Goal: Task Accomplishment & Management: Complete application form

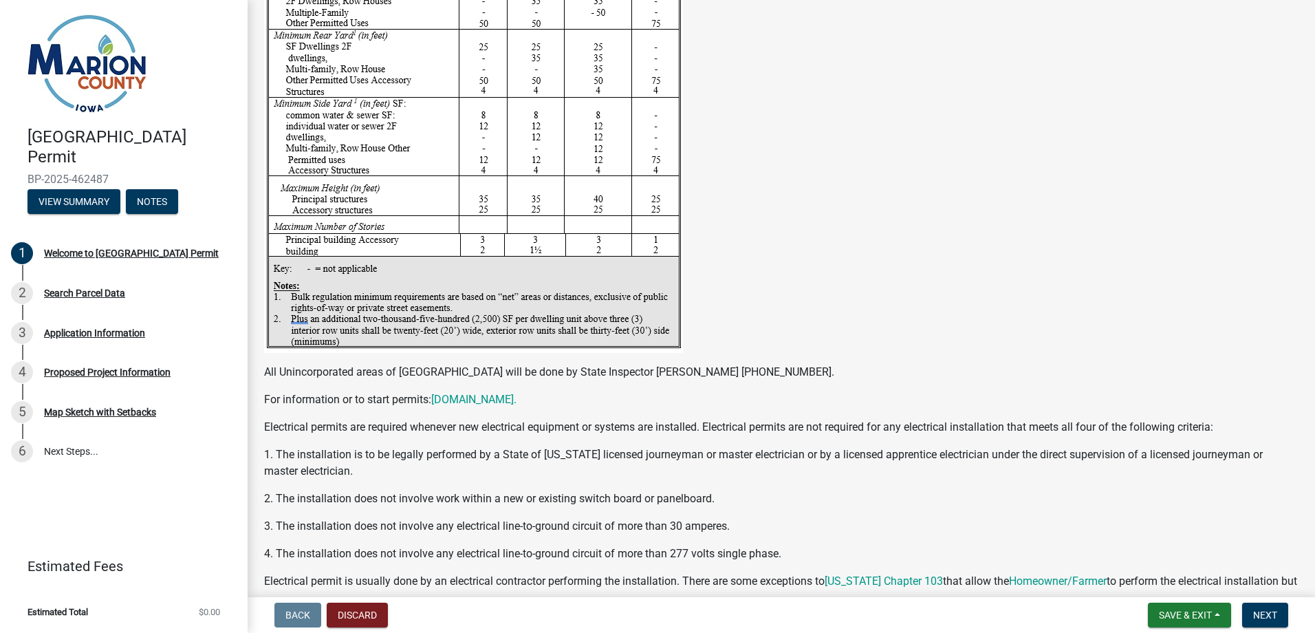
scroll to position [2341, 0]
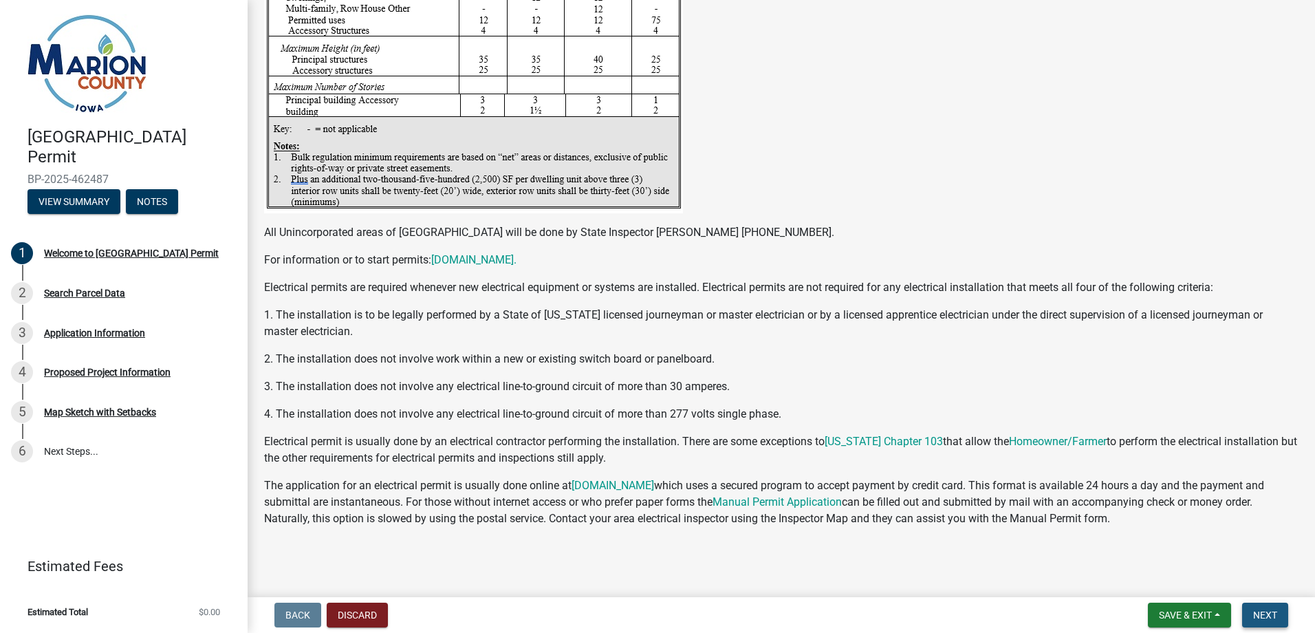
click at [1267, 610] on span "Next" at bounding box center [1265, 614] width 24 height 11
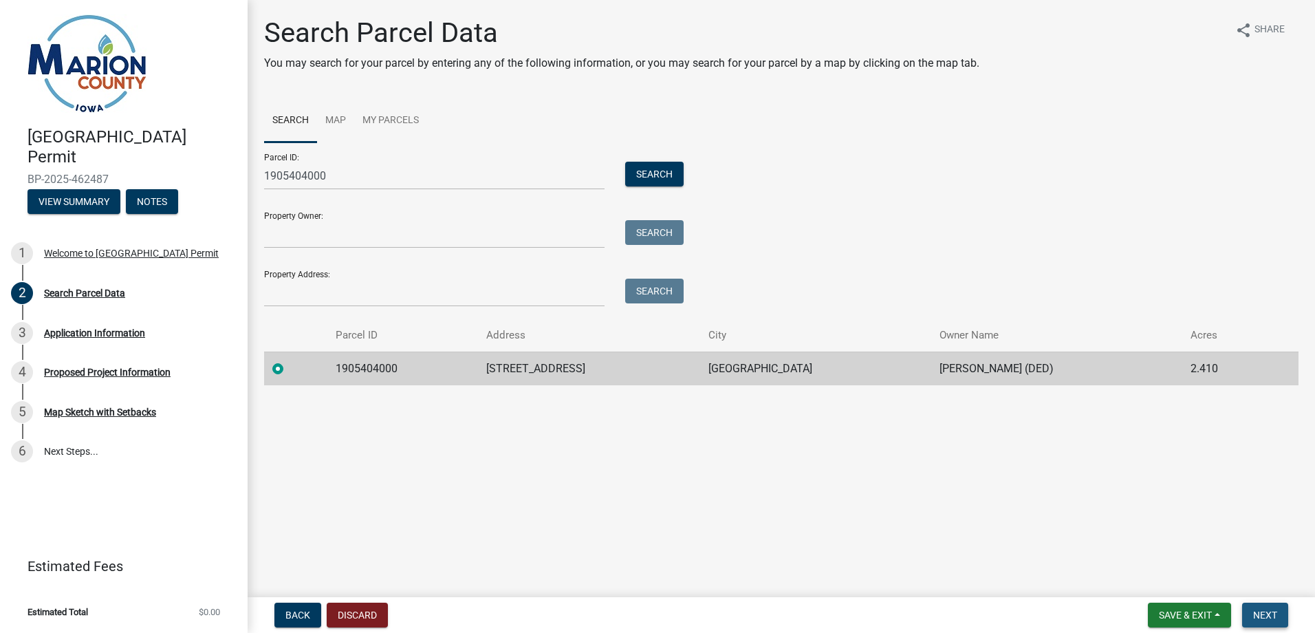
click at [1261, 617] on span "Next" at bounding box center [1265, 614] width 24 height 11
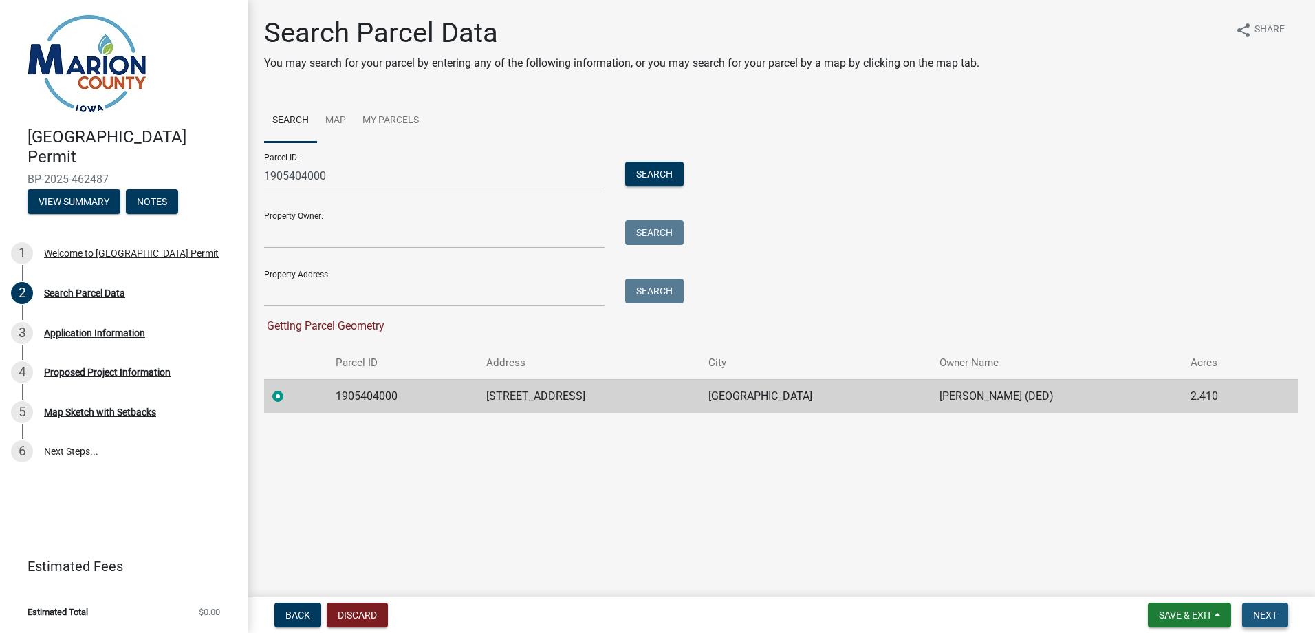
click at [1262, 616] on span "Next" at bounding box center [1265, 614] width 24 height 11
click at [671, 393] on td "[STREET_ADDRESS]" at bounding box center [589, 396] width 222 height 34
click at [289, 388] on label at bounding box center [289, 388] width 0 height 0
click at [289, 395] on input "radio" at bounding box center [293, 392] width 9 height 9
click at [289, 388] on label at bounding box center [289, 388] width 0 height 0
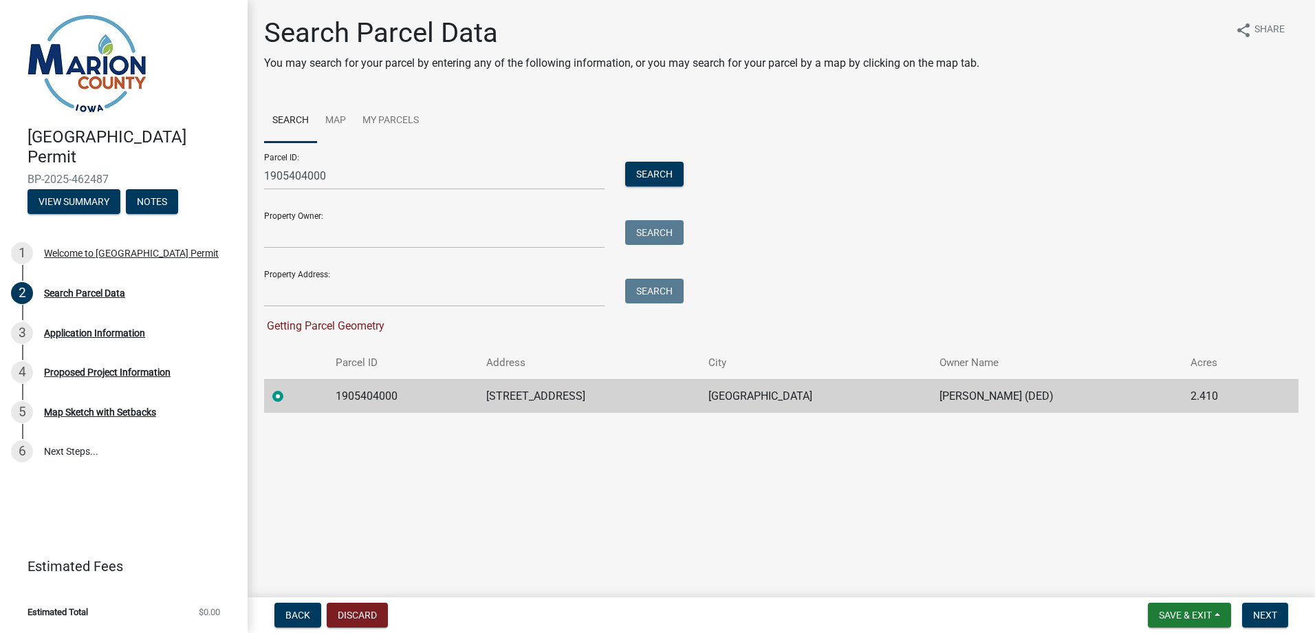
click at [289, 395] on input "radio" at bounding box center [293, 392] width 9 height 9
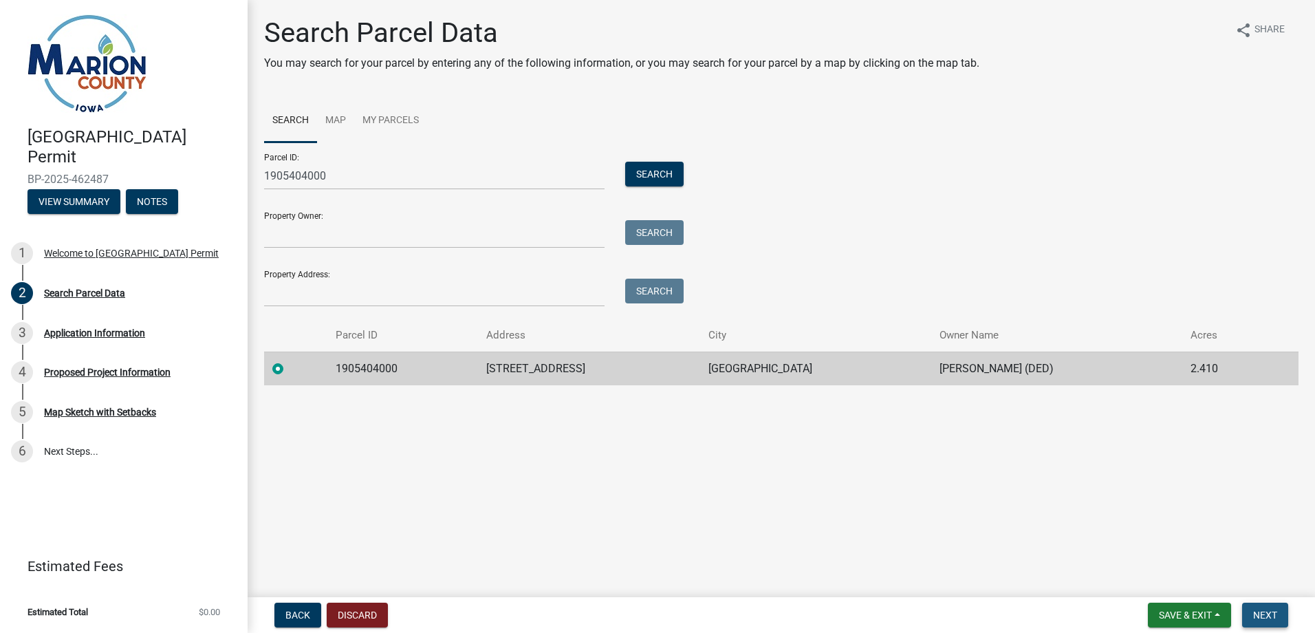
click at [1260, 614] on span "Next" at bounding box center [1265, 614] width 24 height 11
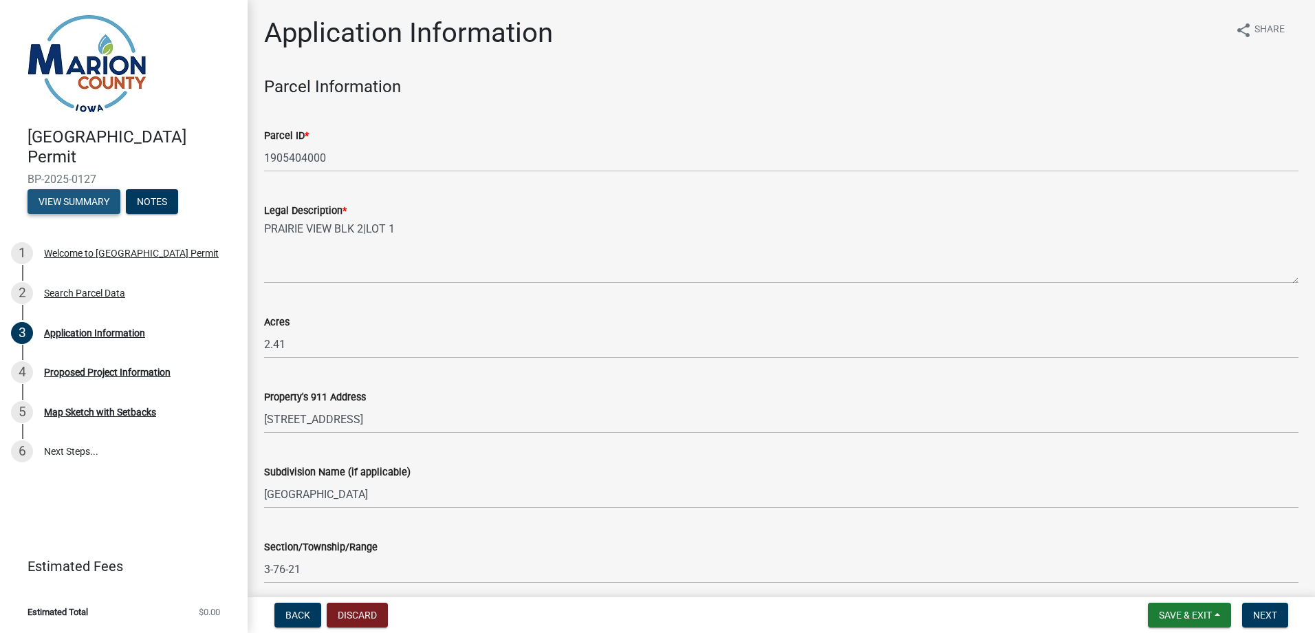
click at [84, 198] on button "View Summary" at bounding box center [74, 201] width 93 height 25
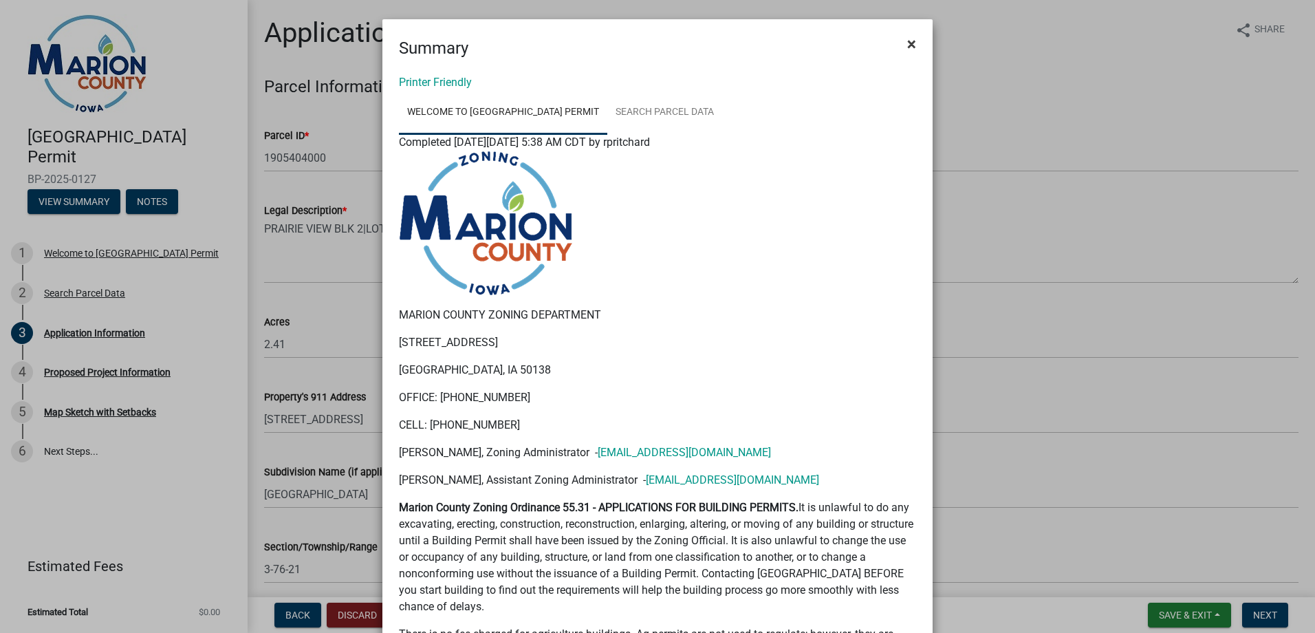
click at [907, 39] on span "×" at bounding box center [911, 43] width 9 height 19
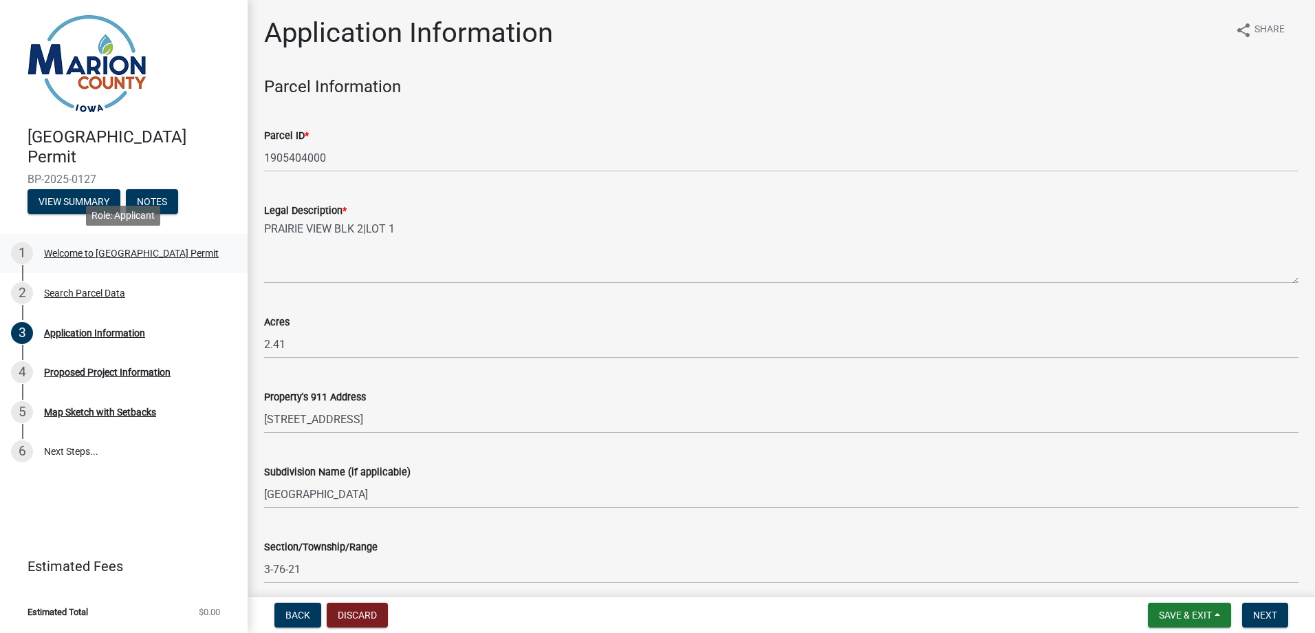
click at [132, 248] on div "Welcome to [GEOGRAPHIC_DATA] Permit" at bounding box center [131, 253] width 175 height 10
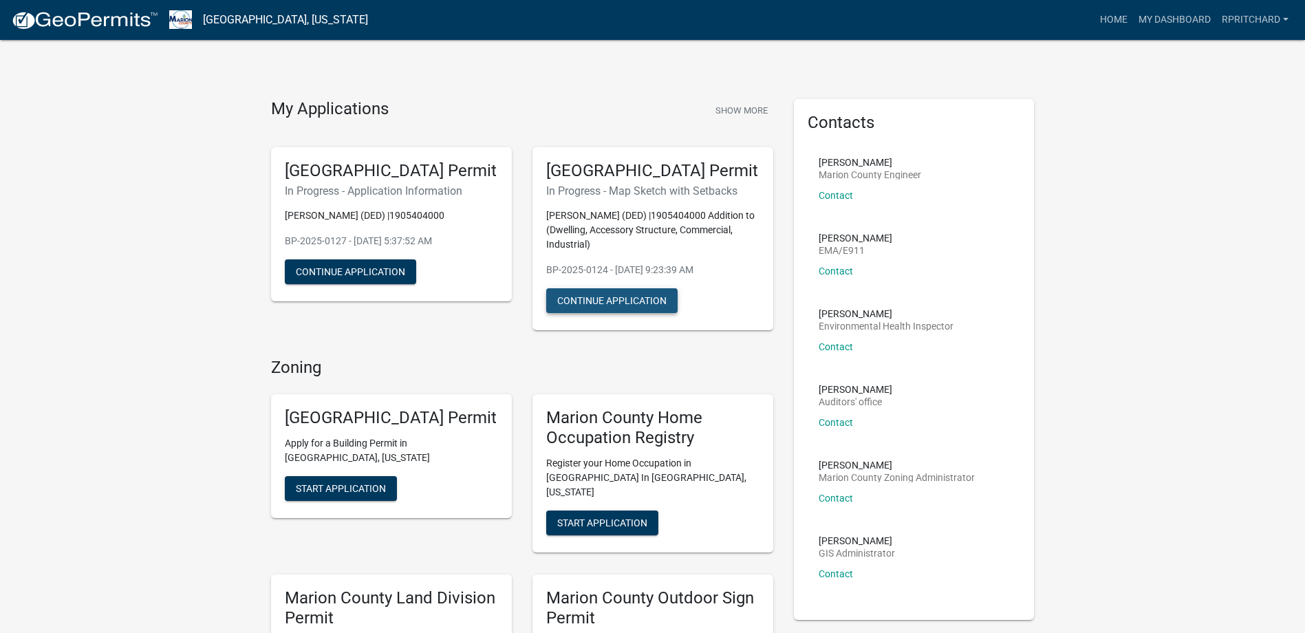
click at [600, 313] on button "Continue Application" at bounding box center [611, 300] width 131 height 25
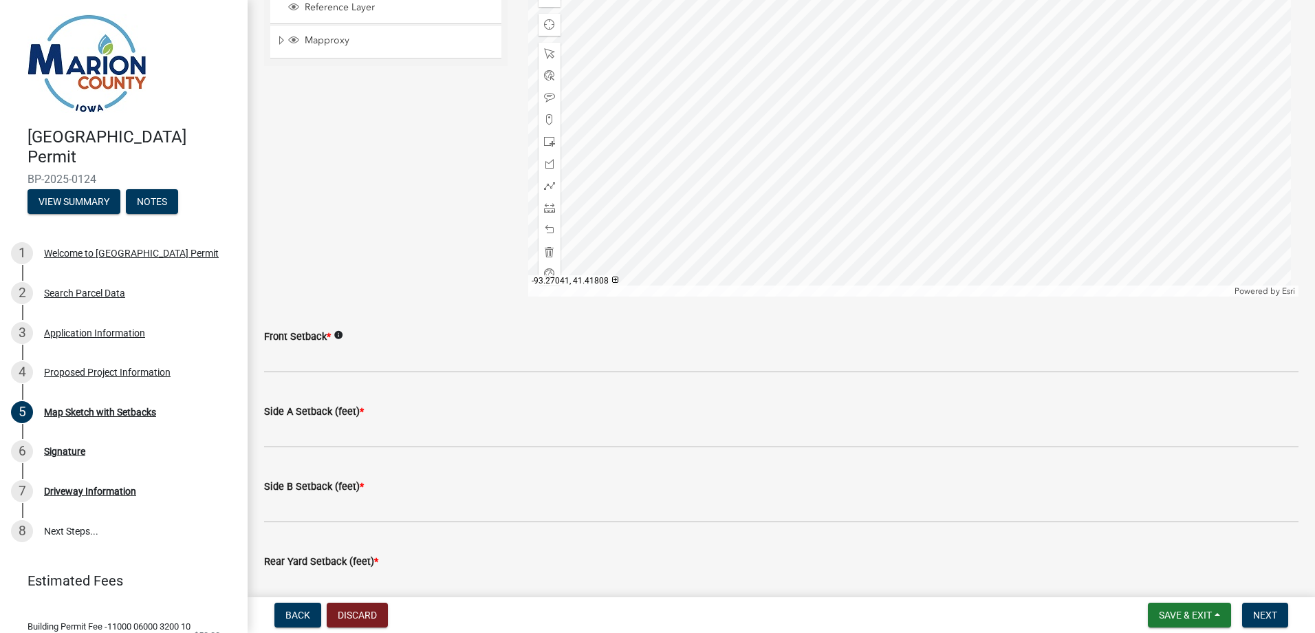
scroll to position [526, 0]
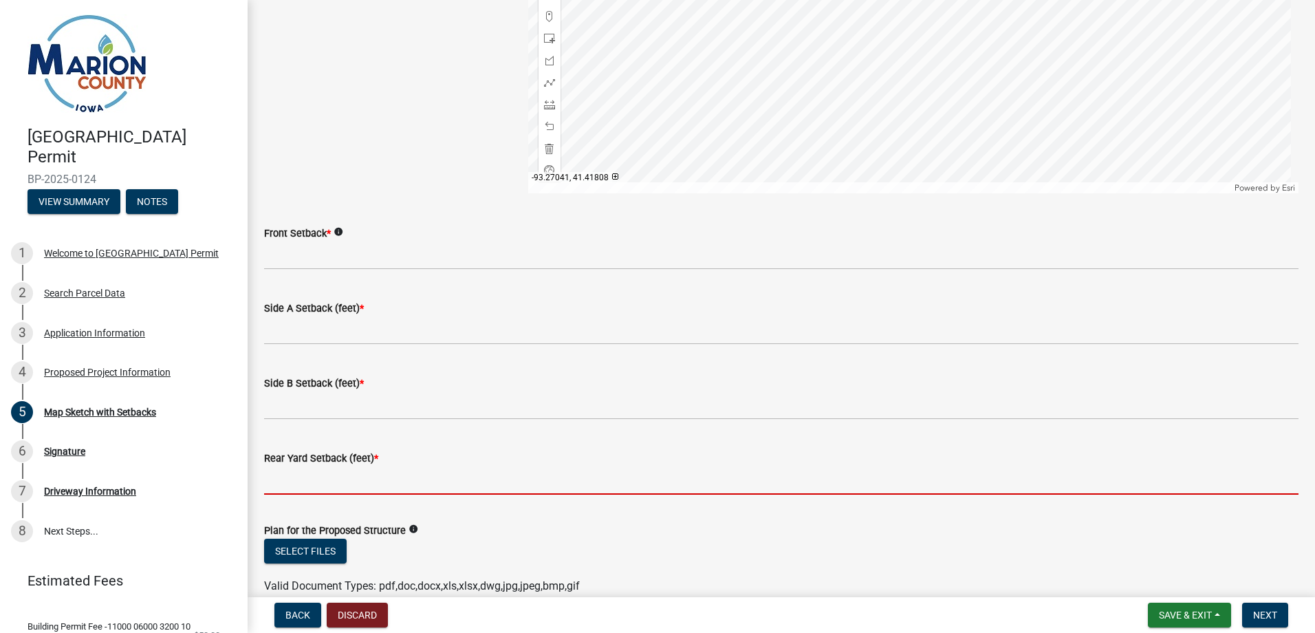
click at [378, 476] on input "Rear Yard Setback (feet) *" at bounding box center [781, 480] width 1034 height 28
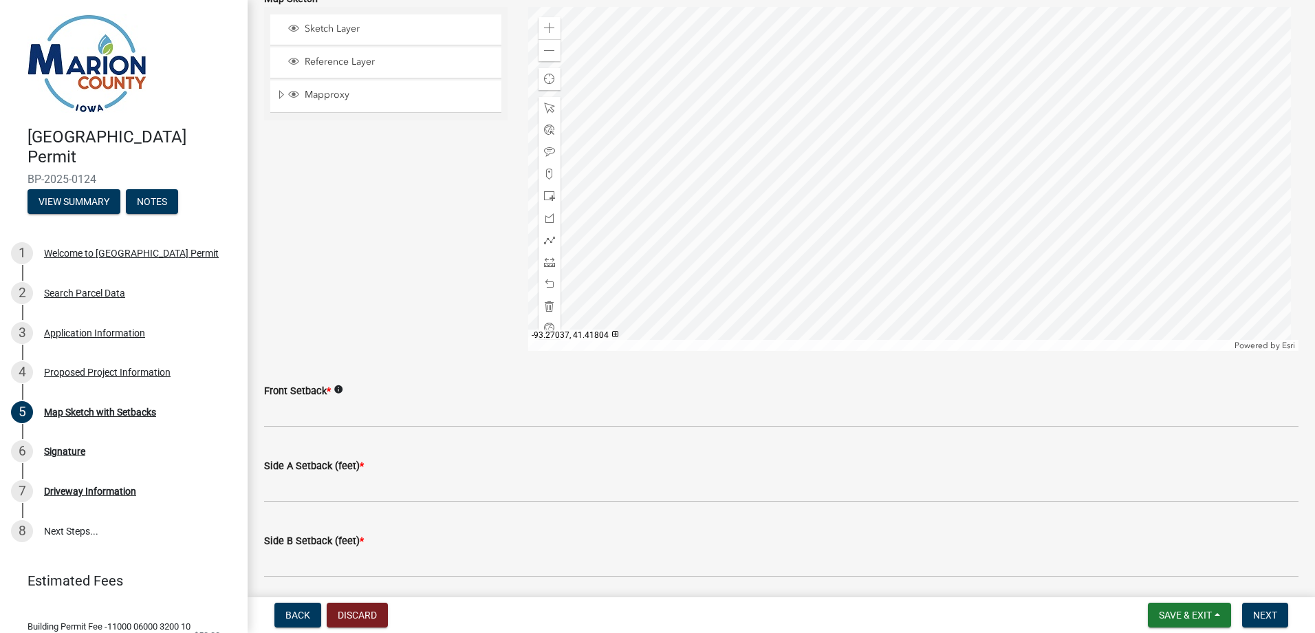
scroll to position [389, 0]
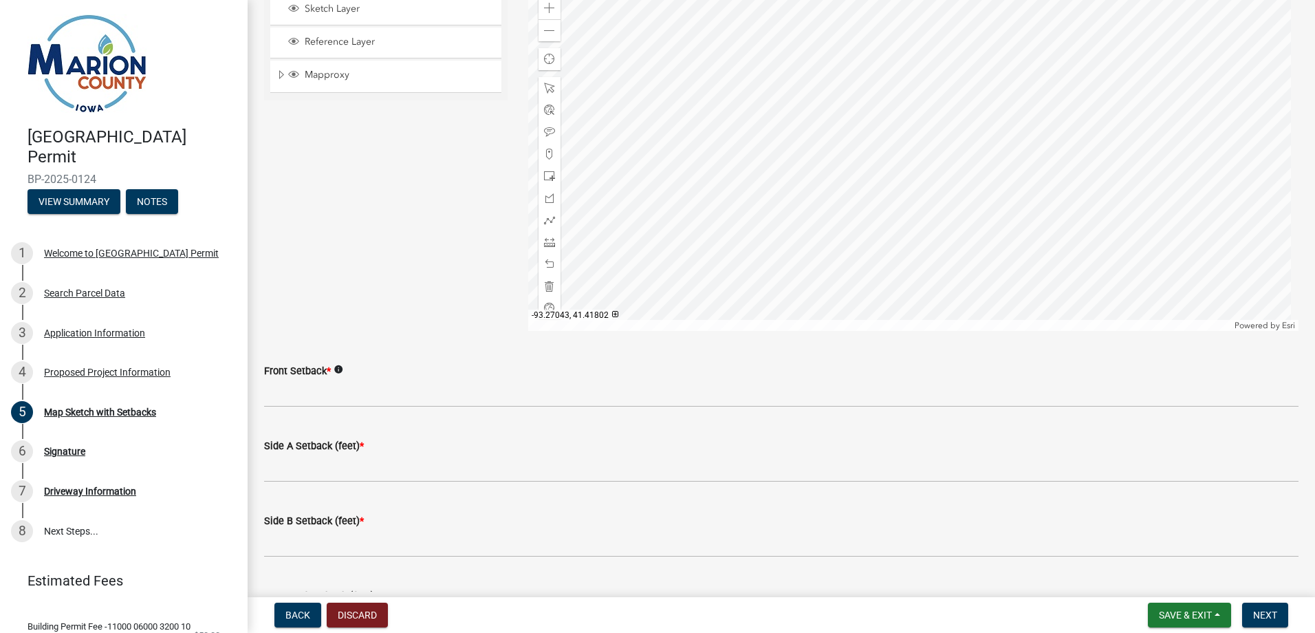
type input "30'"
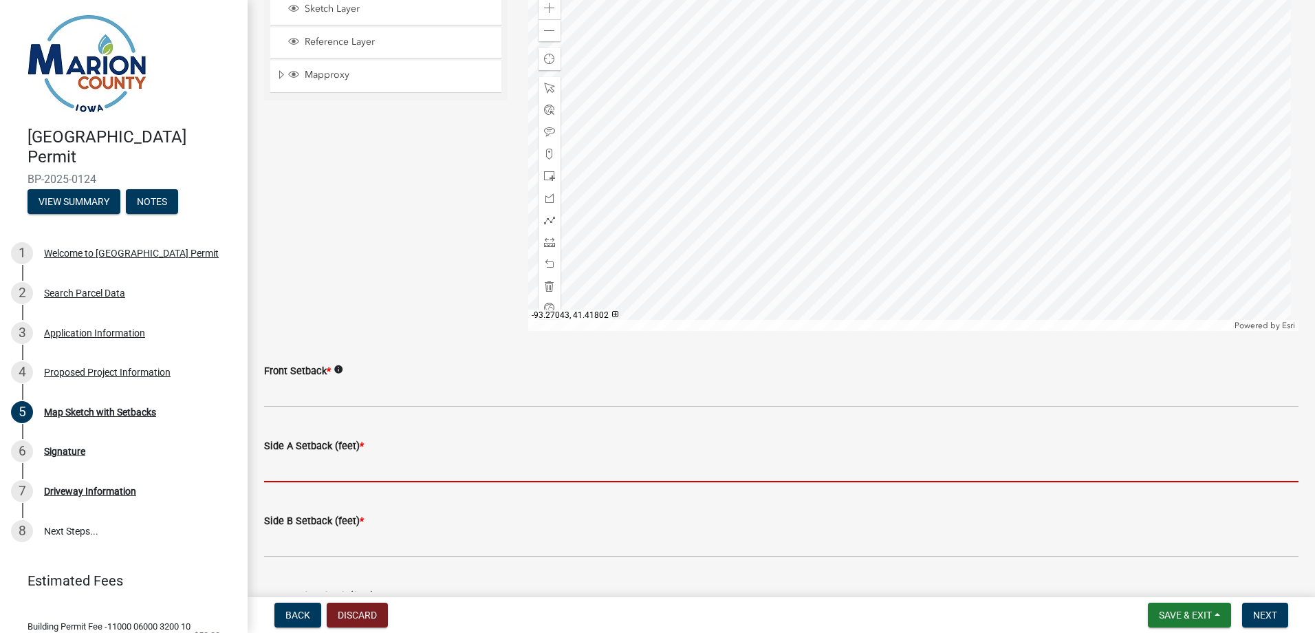
click at [279, 466] on input "Side A Setback (feet) *" at bounding box center [781, 468] width 1034 height 28
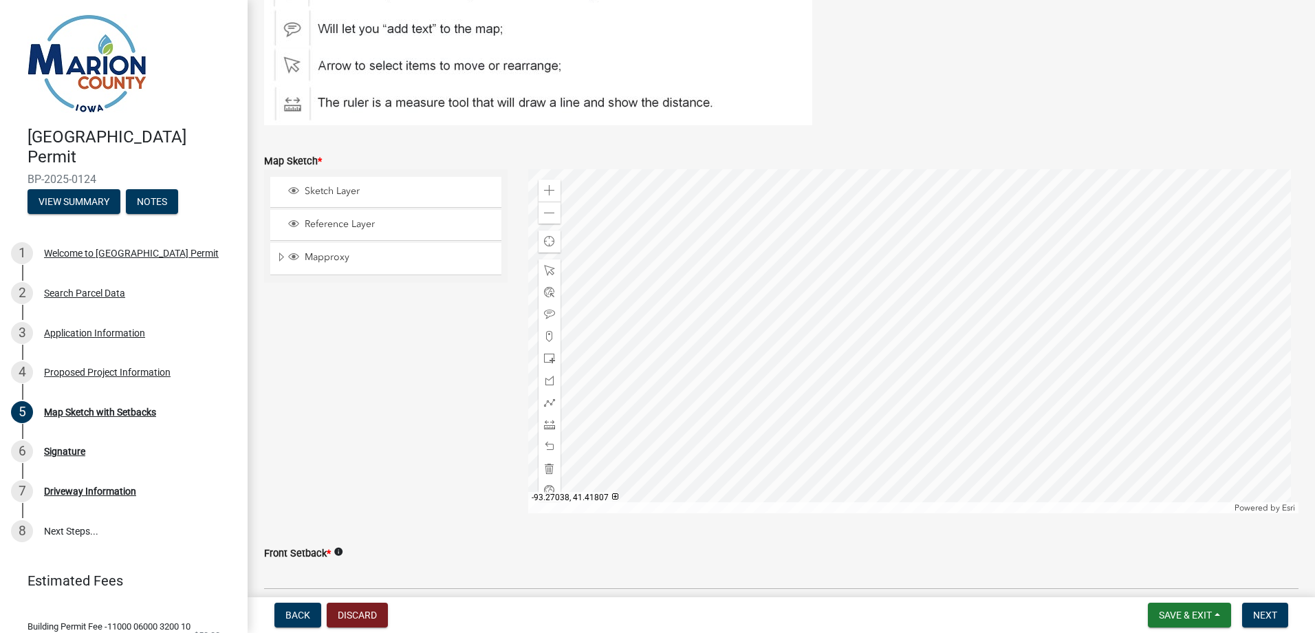
scroll to position [138, 0]
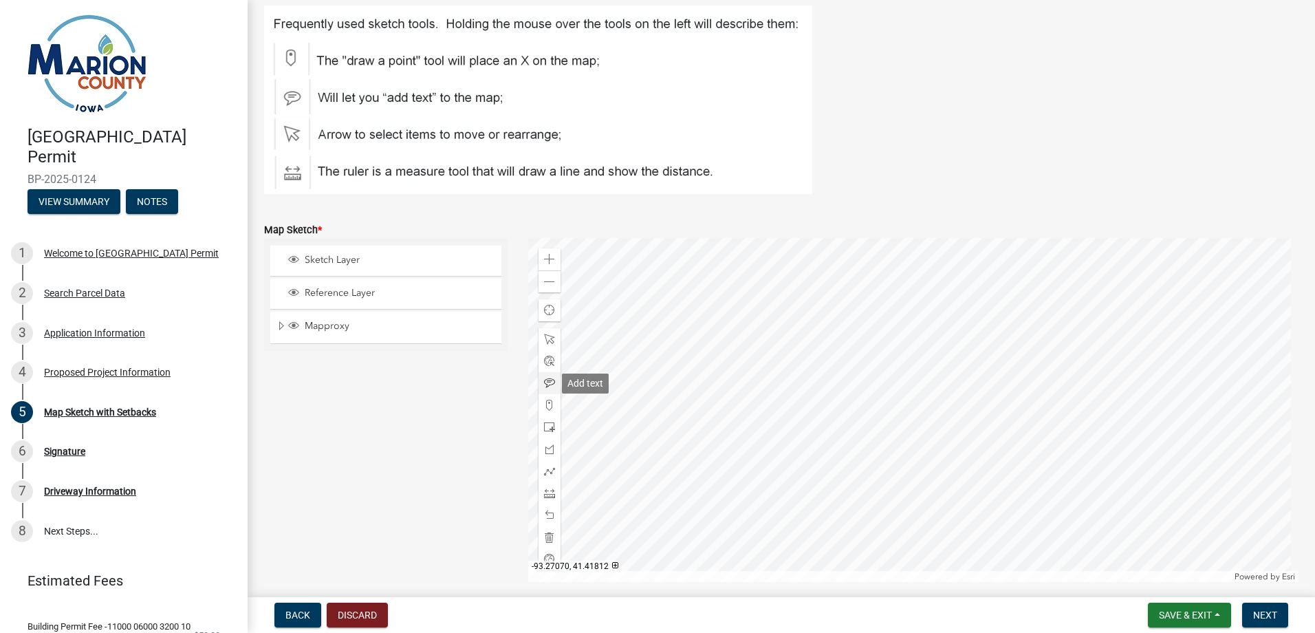
type input "43'"
click at [544, 378] on span at bounding box center [549, 383] width 11 height 11
click at [1063, 403] on div at bounding box center [913, 410] width 771 height 344
click at [544, 379] on span at bounding box center [549, 383] width 11 height 11
click at [900, 287] on div at bounding box center [913, 410] width 771 height 344
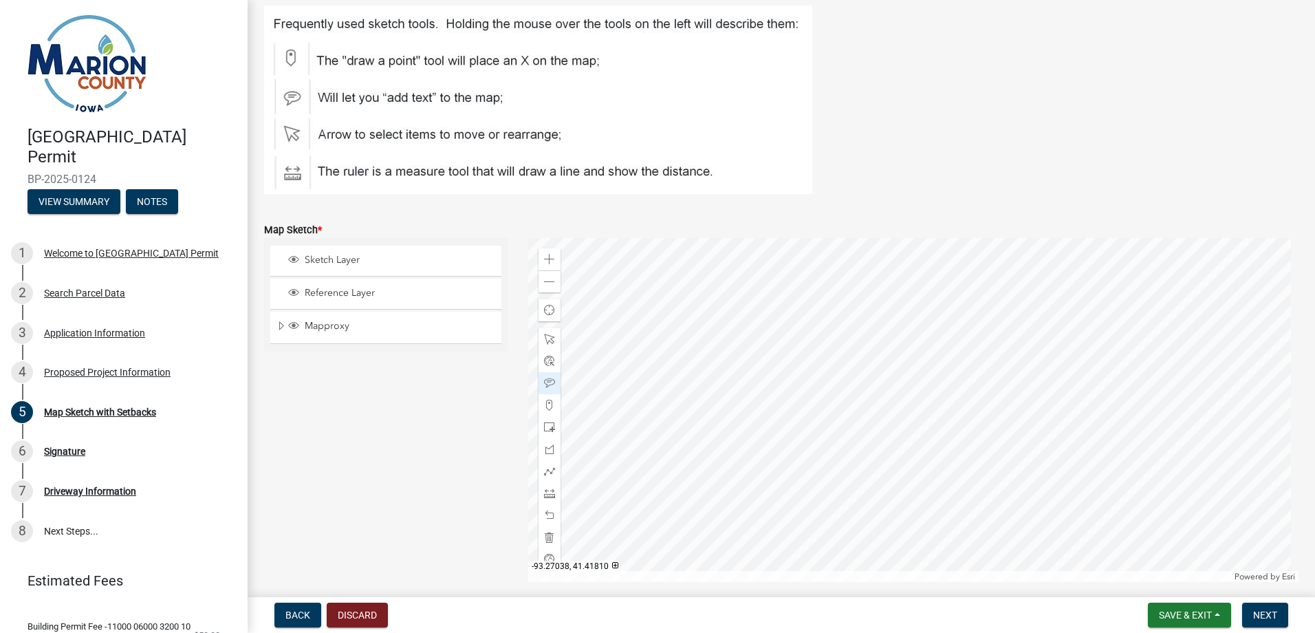
click at [1057, 397] on div at bounding box center [913, 410] width 771 height 344
click at [1268, 614] on span "Next" at bounding box center [1265, 614] width 24 height 11
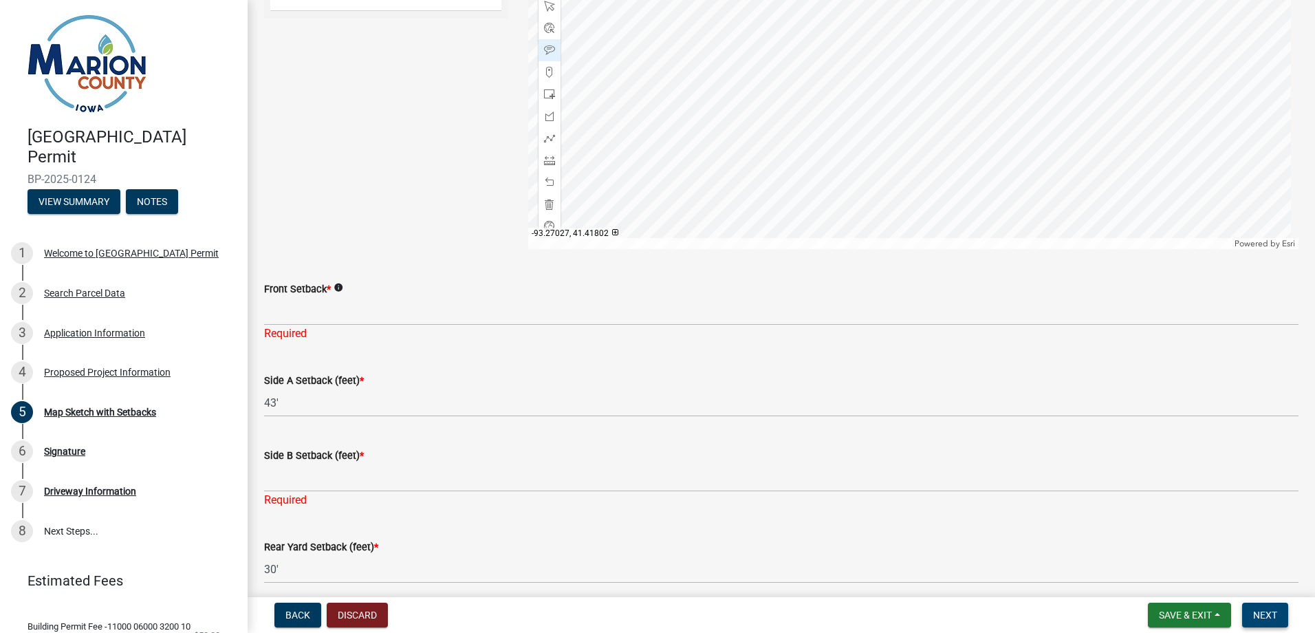
scroll to position [476, 0]
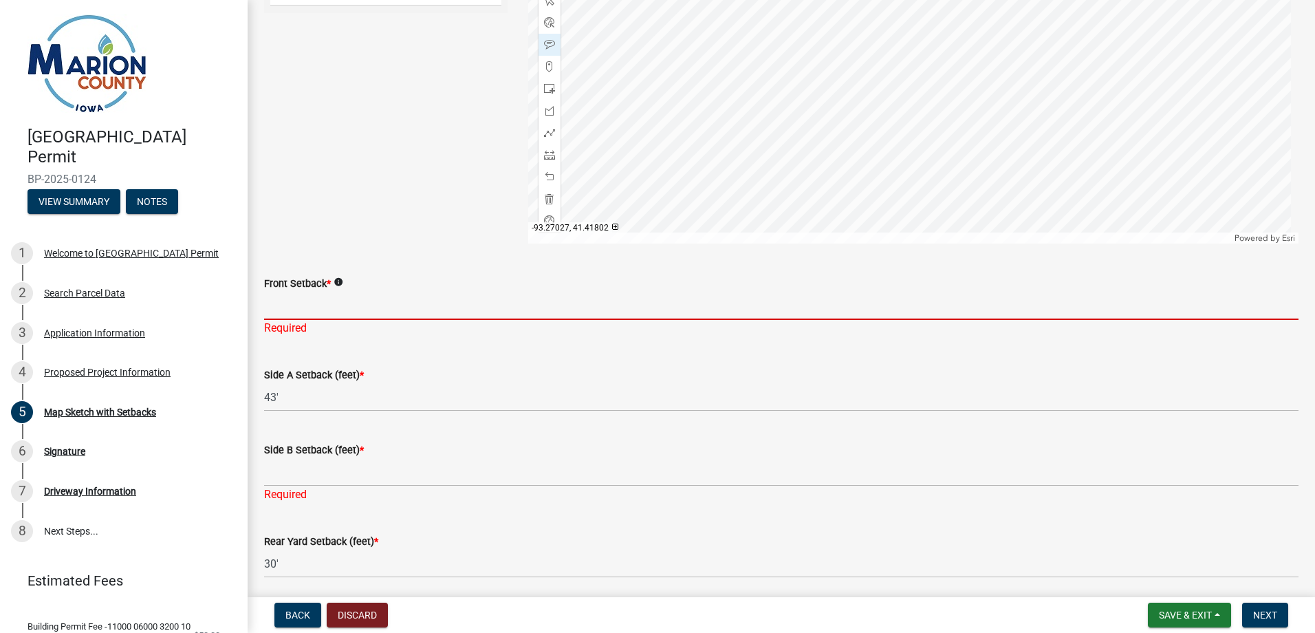
click at [286, 305] on input "Front Setback *" at bounding box center [781, 306] width 1034 height 28
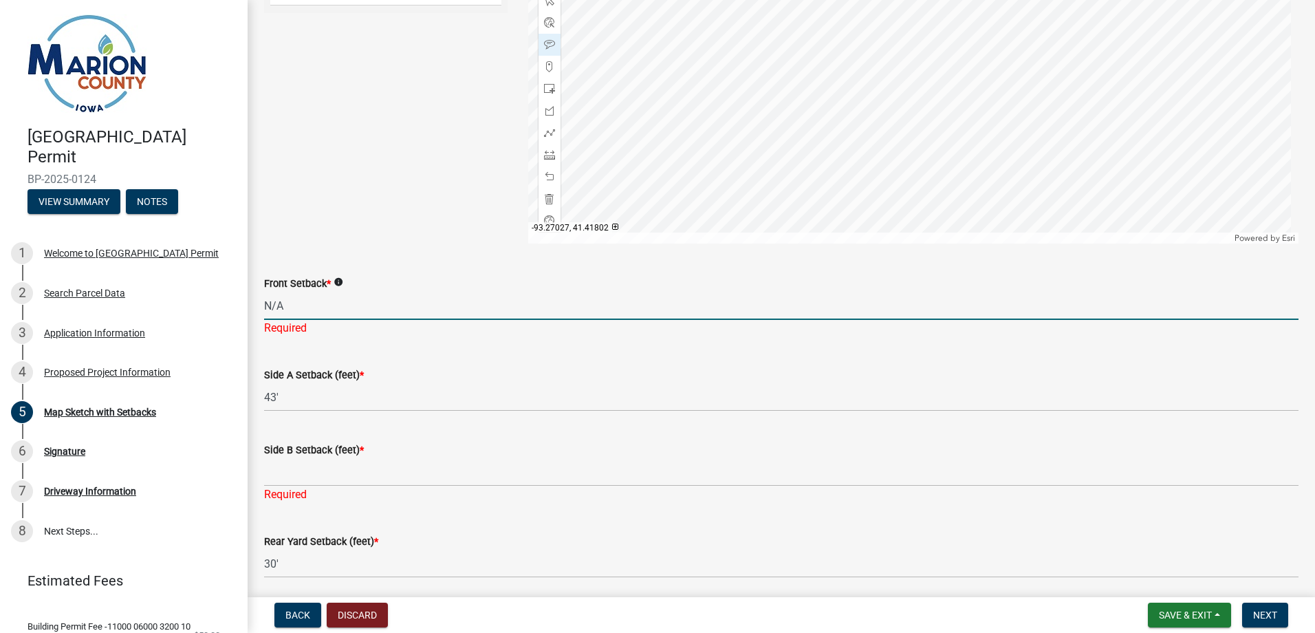
type input "N/A"
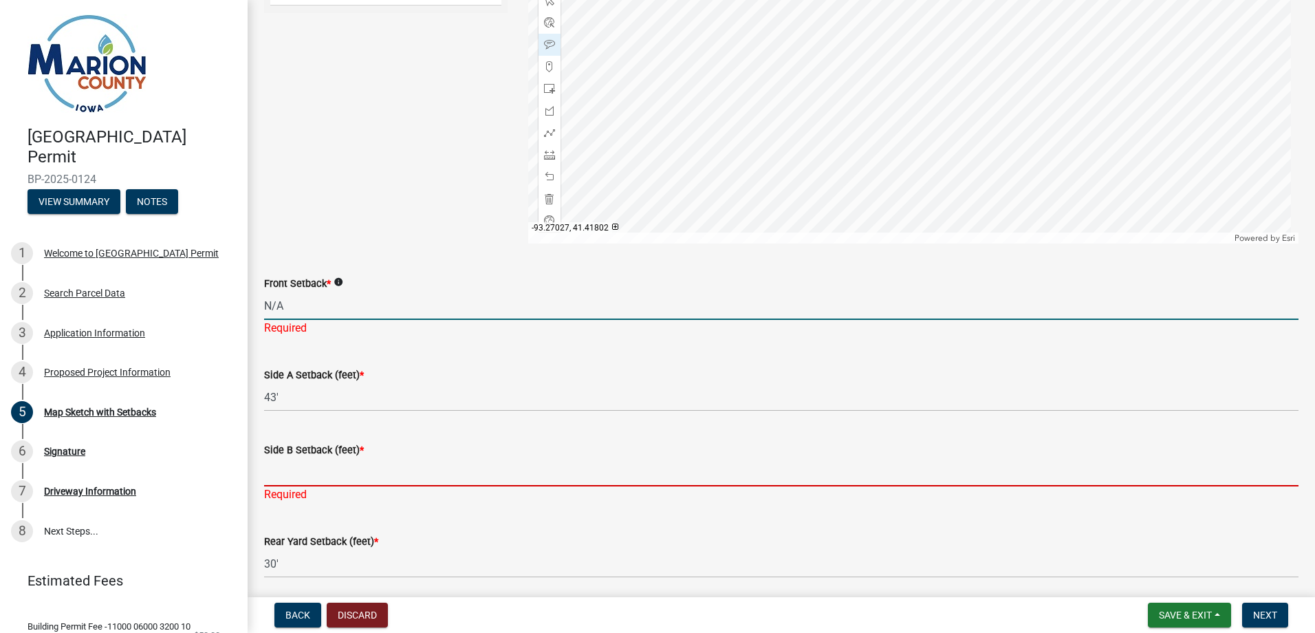
click at [285, 466] on input "Side B Setback (feet) *" at bounding box center [781, 472] width 1034 height 28
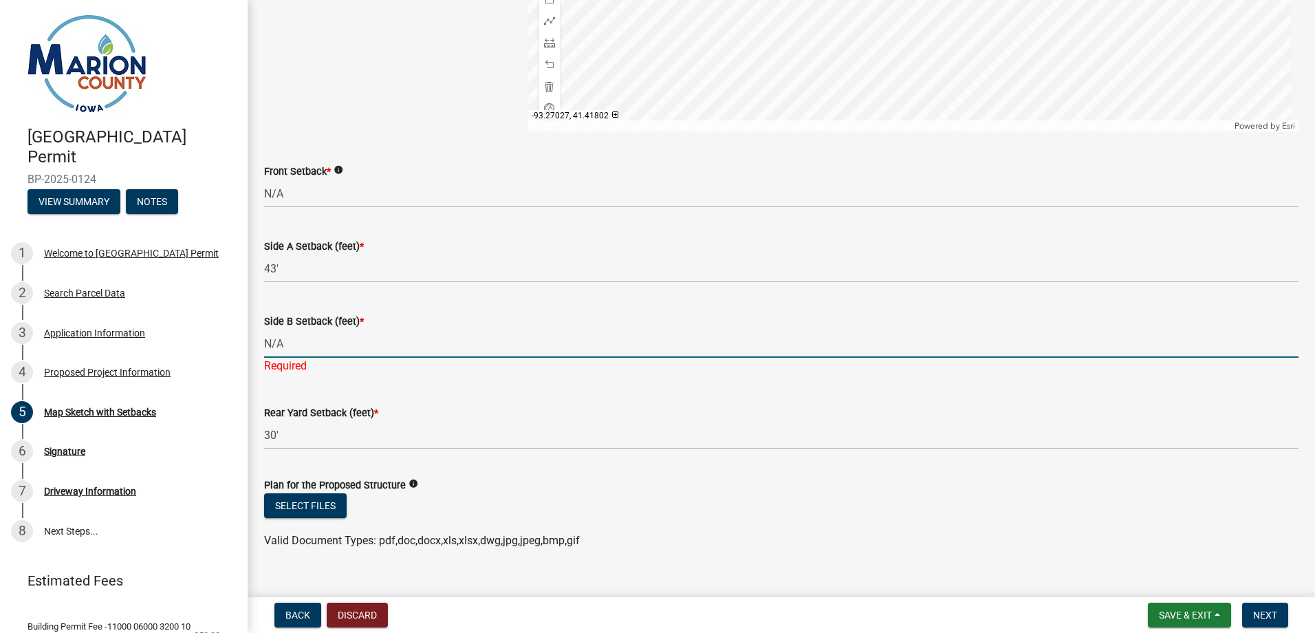
scroll to position [611, 0]
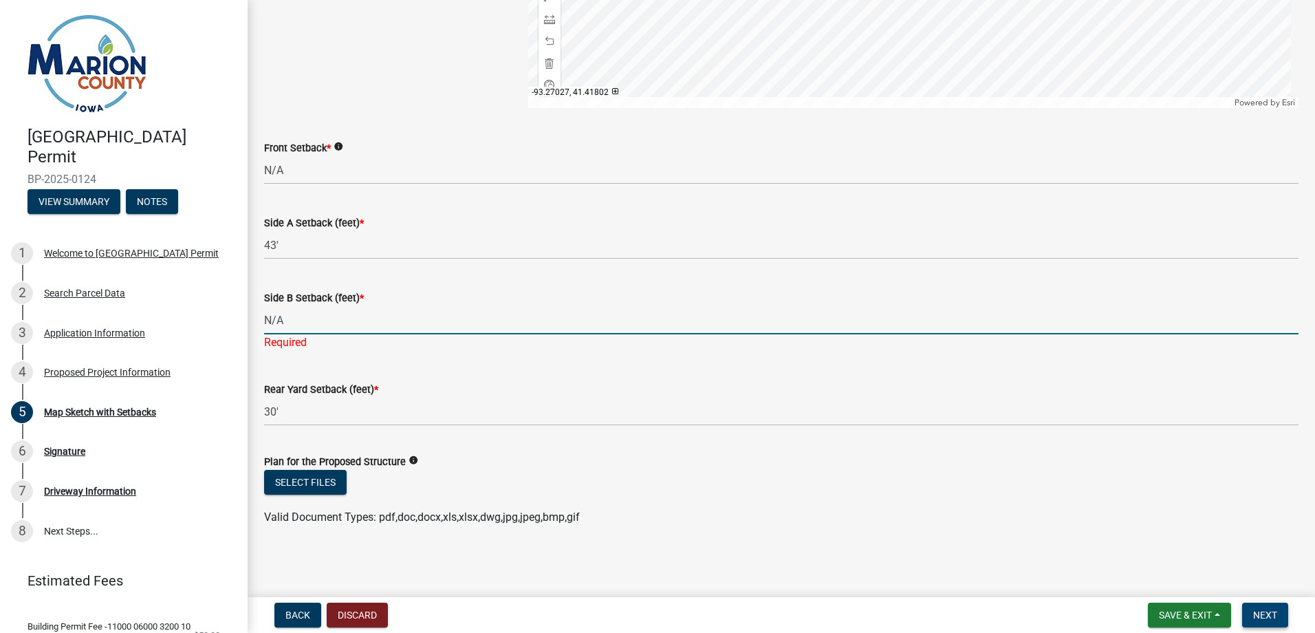
type input "N/A"
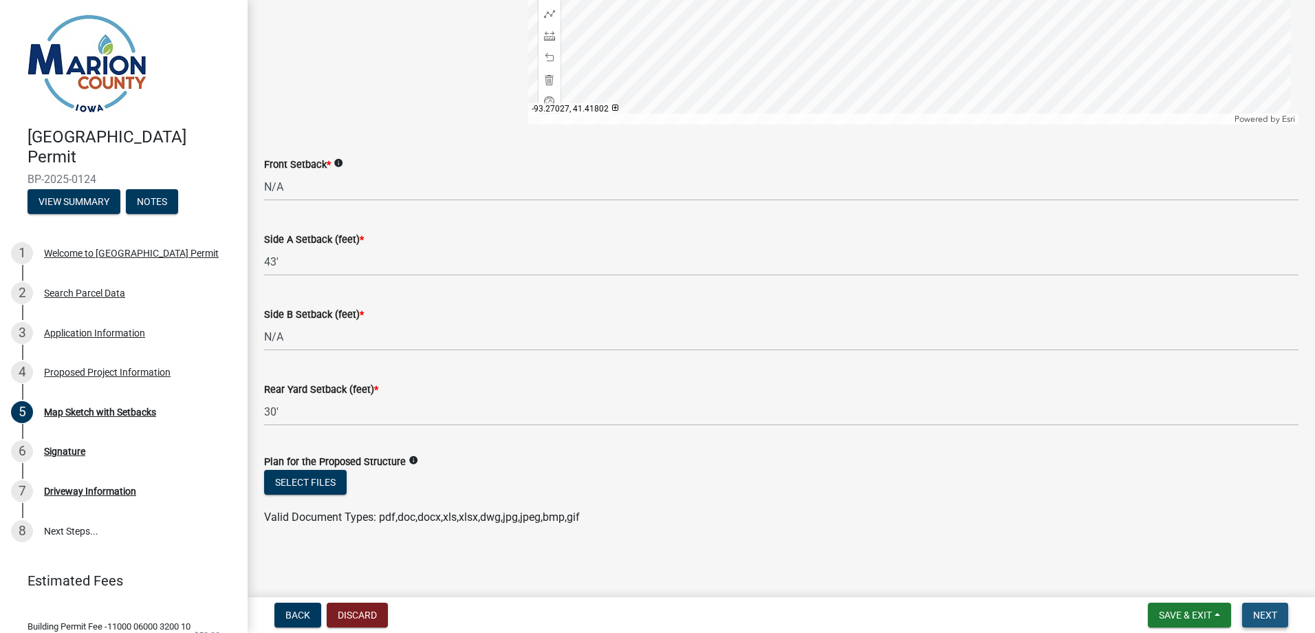
click at [1271, 612] on span "Next" at bounding box center [1265, 614] width 24 height 11
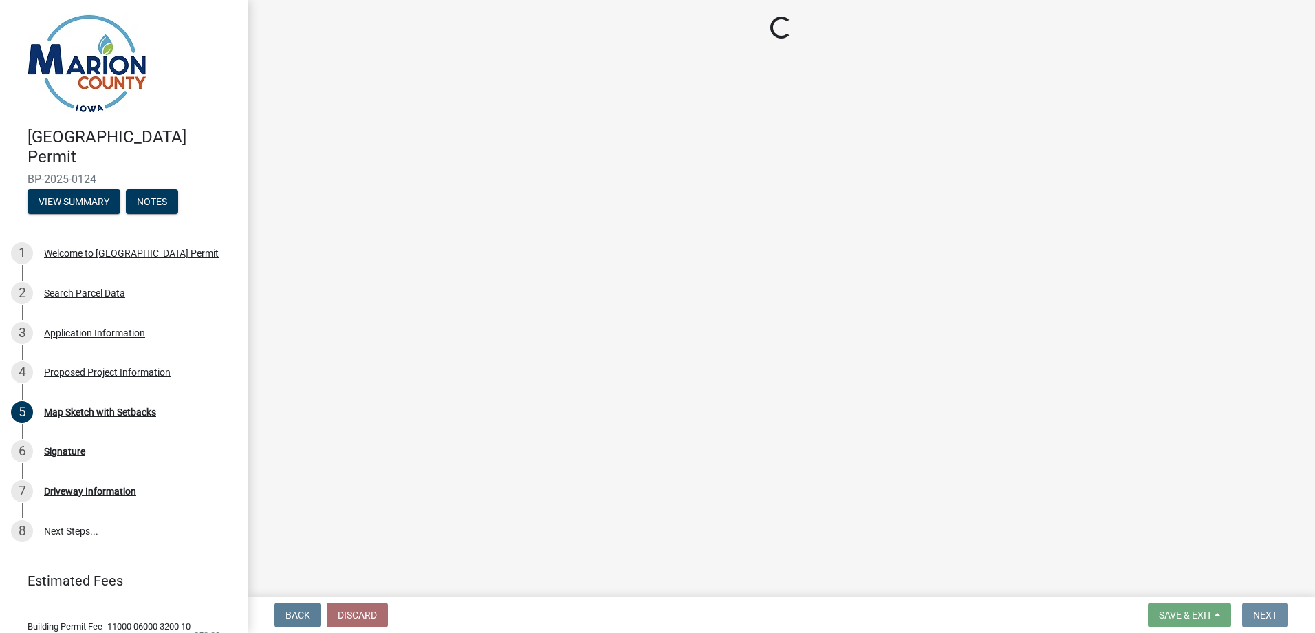
scroll to position [0, 0]
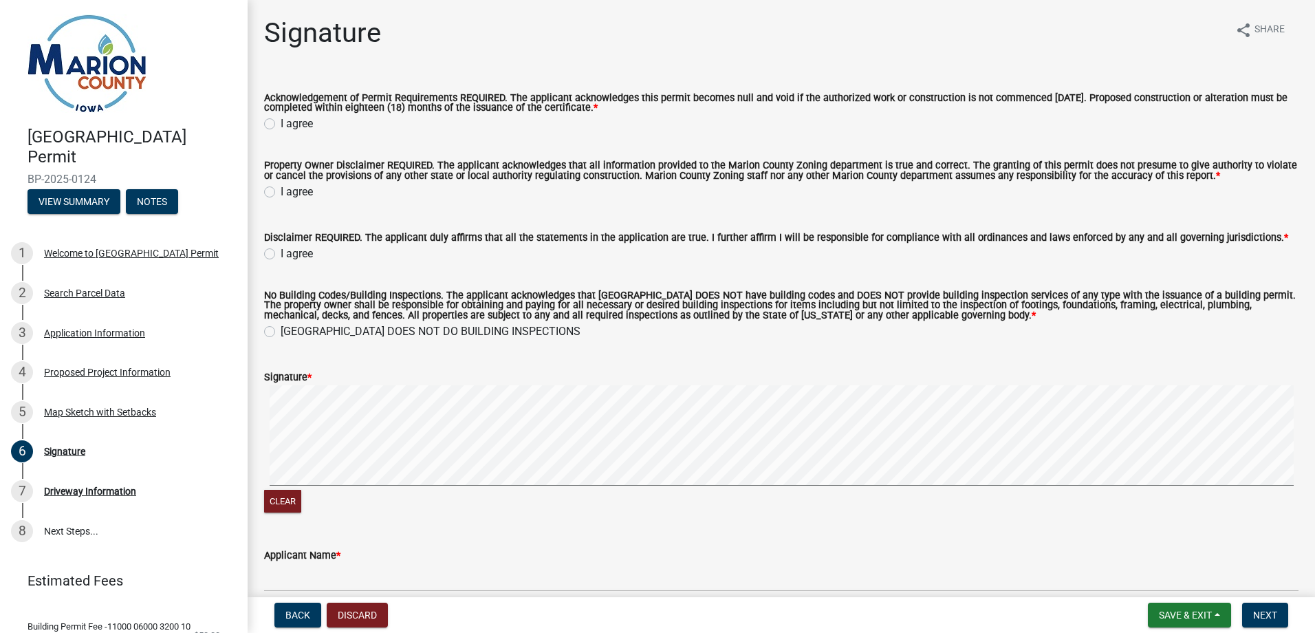
click at [281, 123] on label "I agree" at bounding box center [297, 124] width 32 height 17
click at [281, 123] on input "I agree" at bounding box center [285, 120] width 9 height 9
radio input "true"
click at [281, 190] on label "I agree" at bounding box center [297, 192] width 32 height 17
click at [281, 190] on input "I agree" at bounding box center [285, 188] width 9 height 9
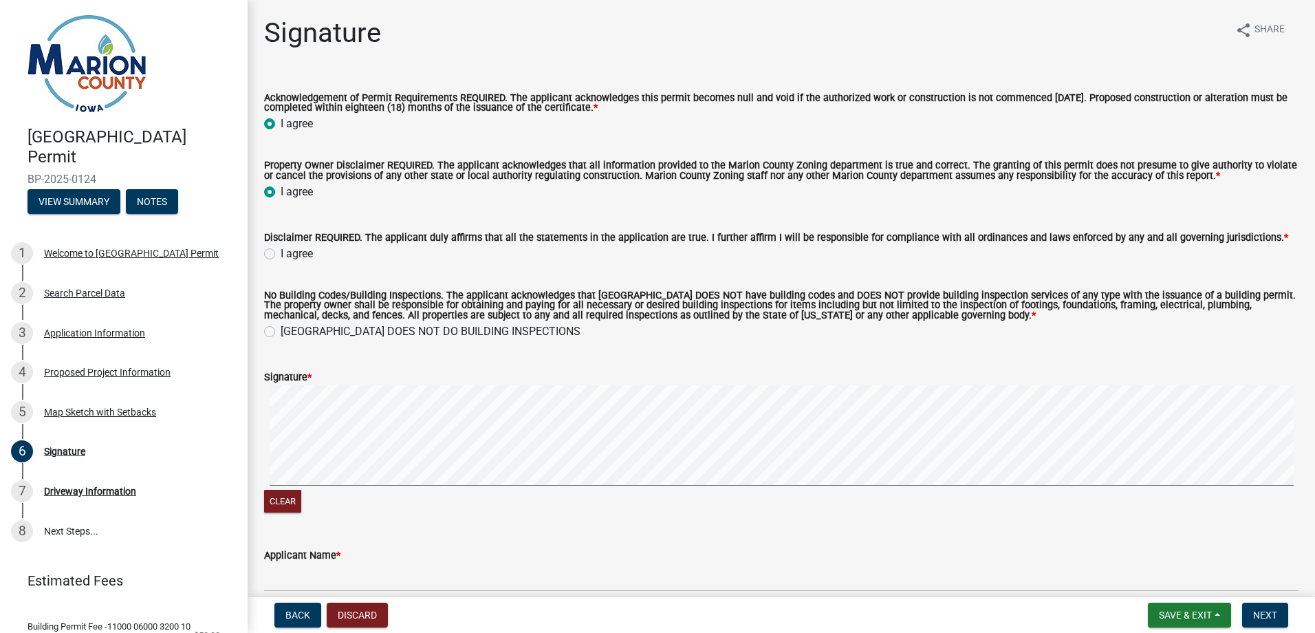
radio input "true"
click at [281, 253] on label "I agree" at bounding box center [297, 254] width 32 height 17
click at [281, 253] on input "I agree" at bounding box center [285, 250] width 9 height 9
radio input "true"
click at [281, 334] on label "[GEOGRAPHIC_DATA] DOES NOT DO BUILDING INSPECTIONS" at bounding box center [431, 331] width 300 height 17
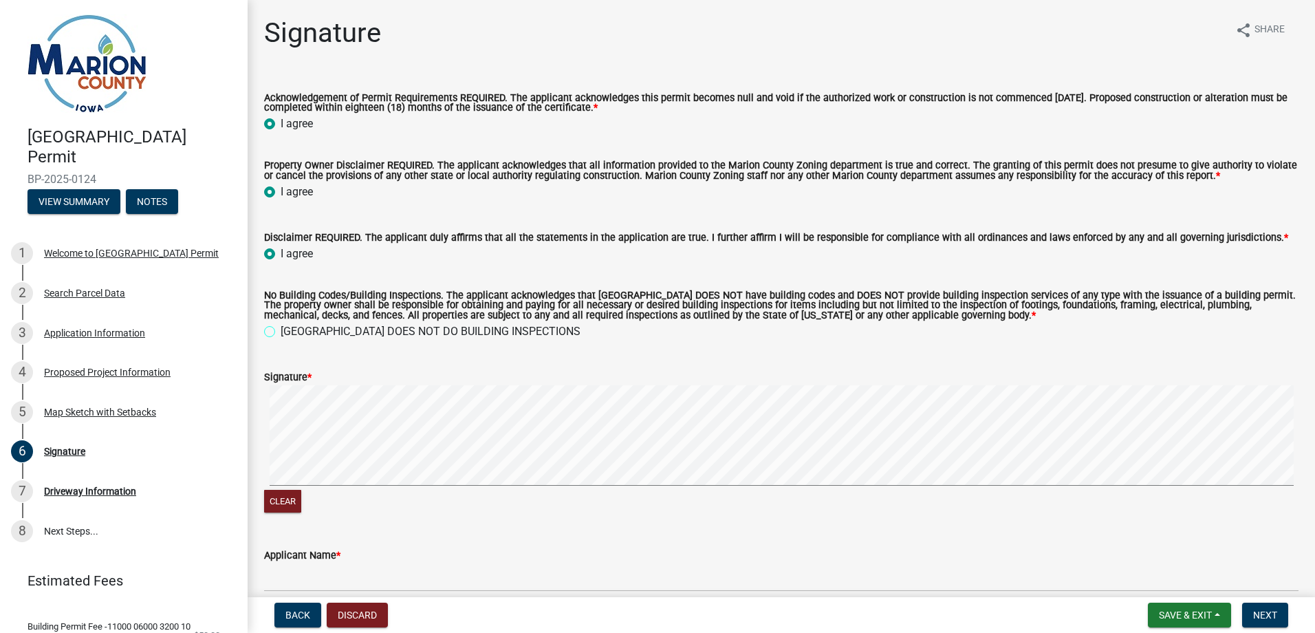
click at [281, 332] on input "[GEOGRAPHIC_DATA] DOES NOT DO BUILDING INSPECTIONS" at bounding box center [285, 327] width 9 height 9
radio input "true"
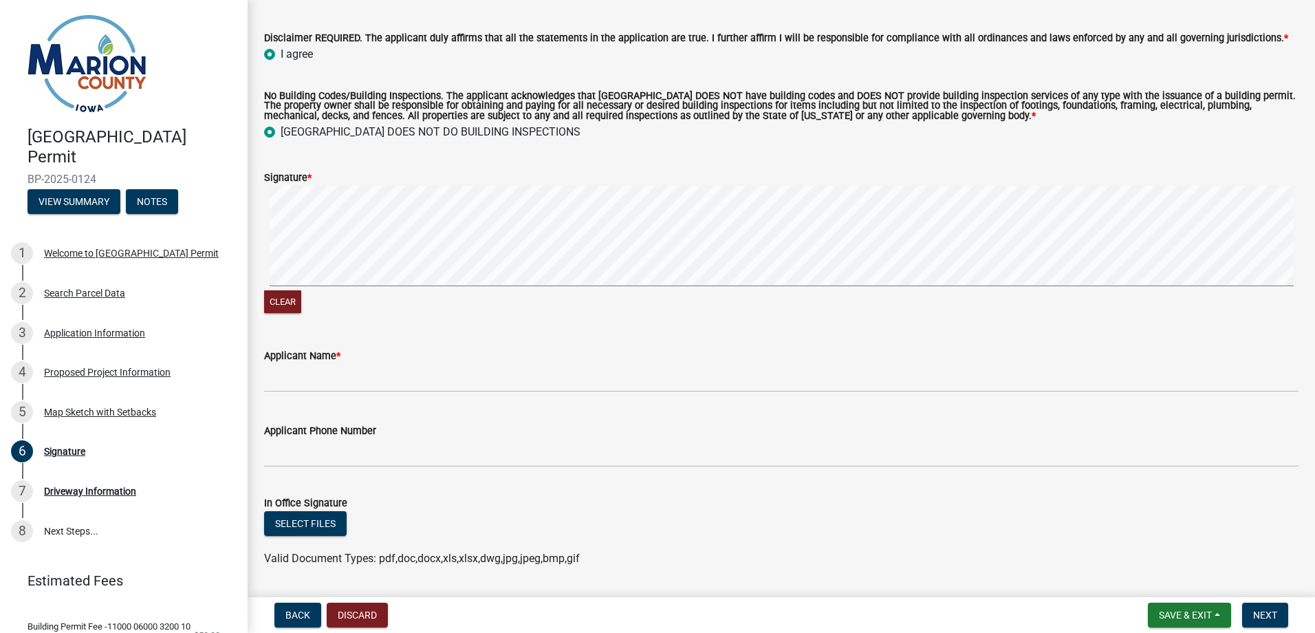
scroll to position [206, 0]
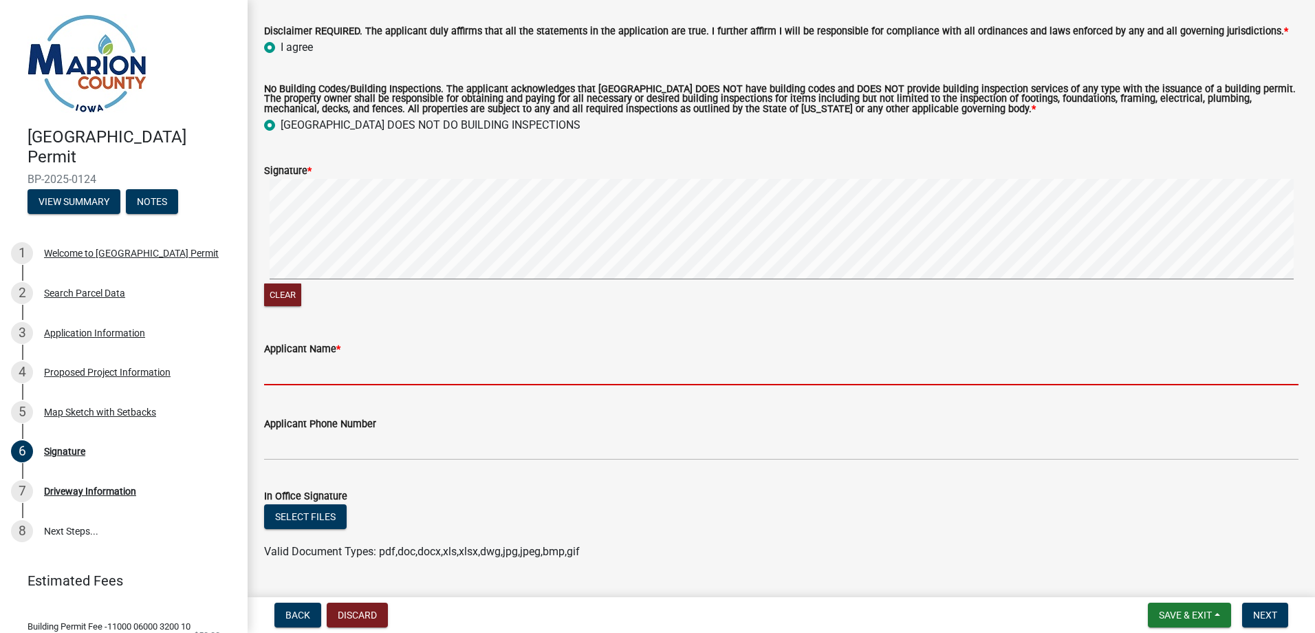
click at [310, 373] on input "Applicant Name *" at bounding box center [781, 371] width 1034 height 28
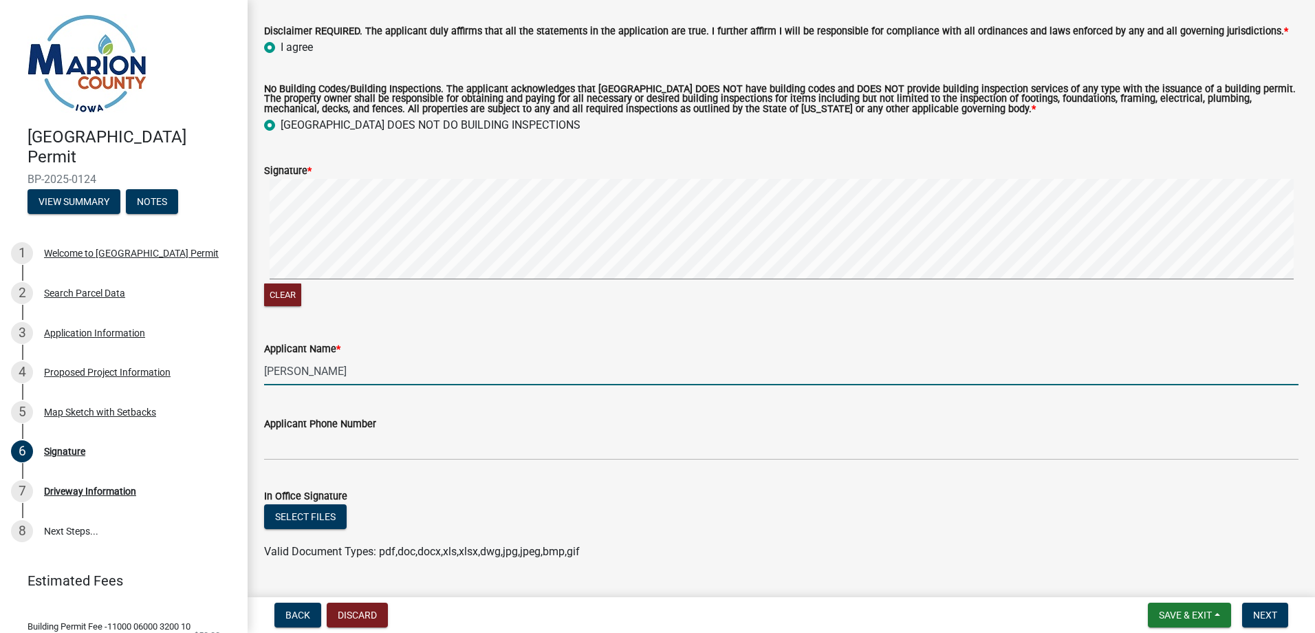
type input "[PERSON_NAME]"
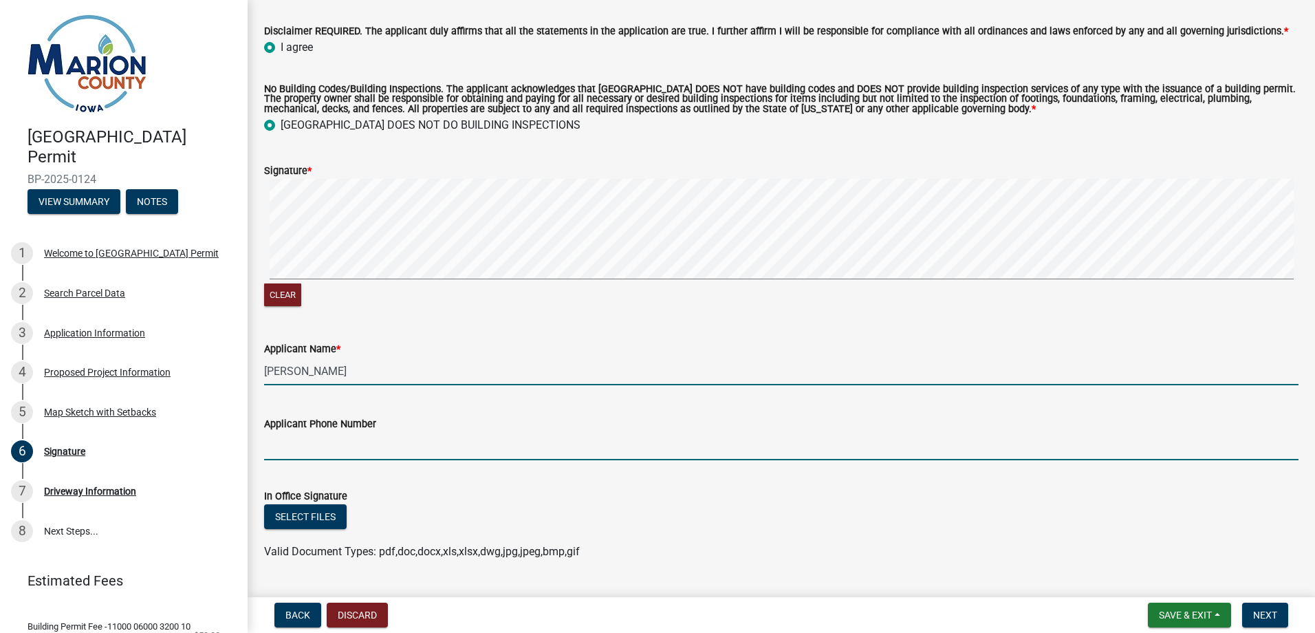
click at [302, 441] on input "Applicant Phone Number" at bounding box center [781, 446] width 1034 height 28
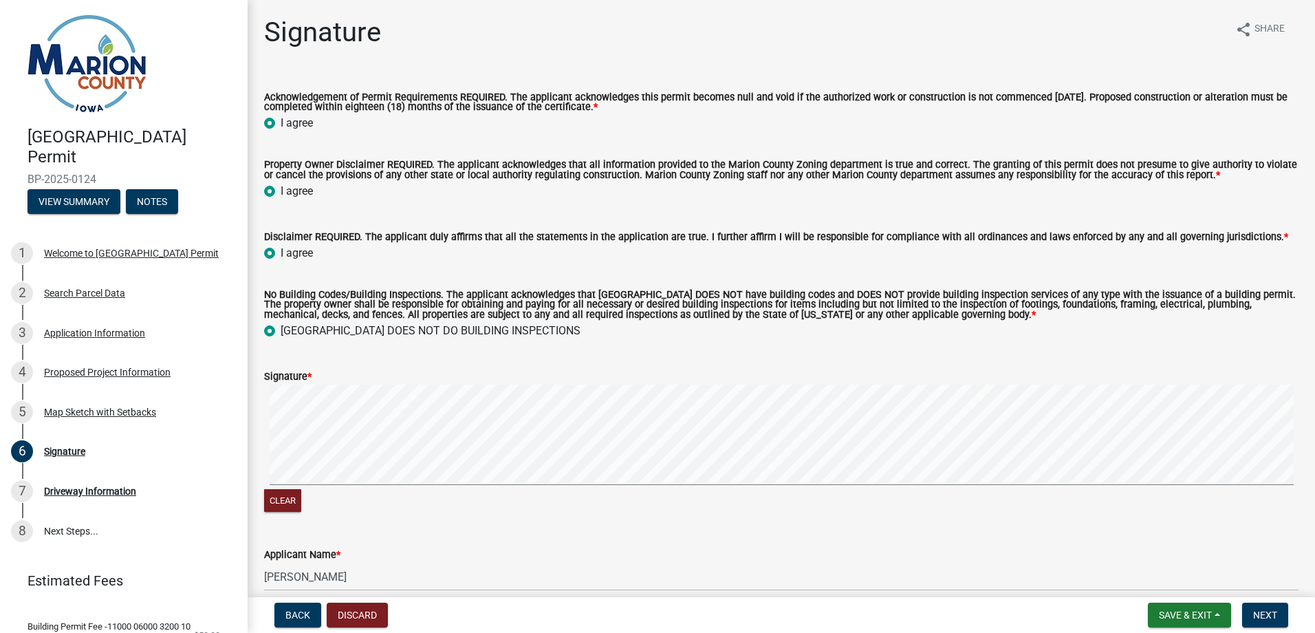
scroll to position [0, 0]
type input "[PHONE_NUMBER]"
click at [1267, 614] on span "Next" at bounding box center [1265, 614] width 24 height 11
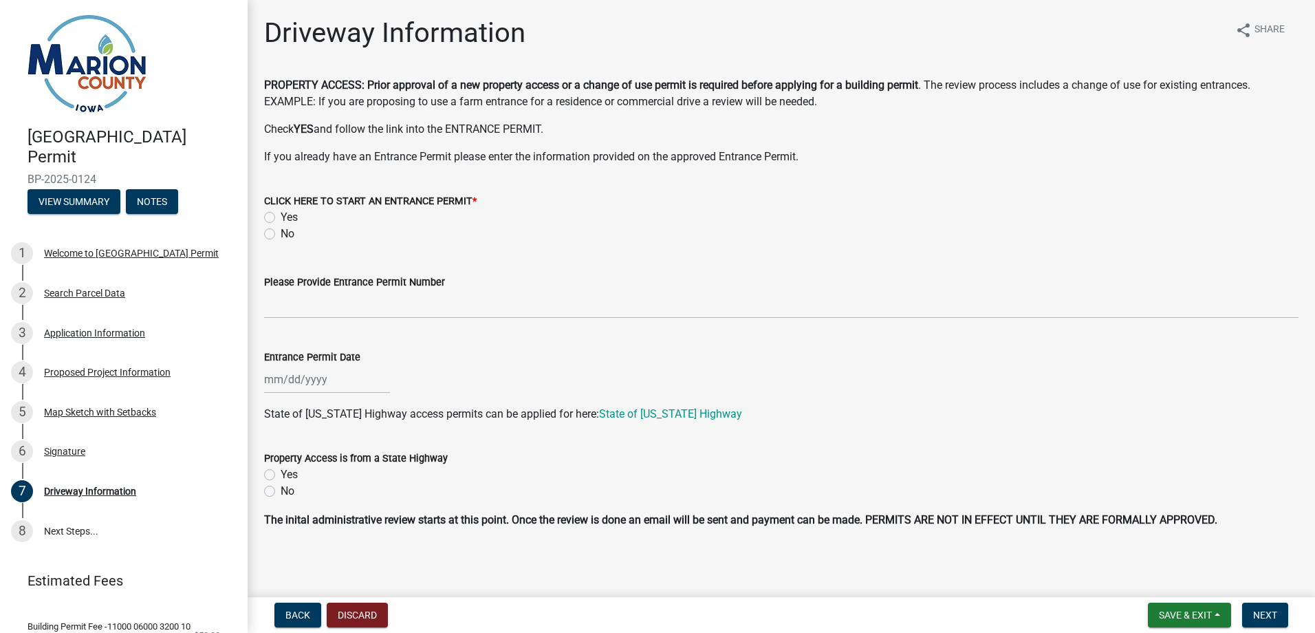
click at [281, 231] on label "No" at bounding box center [288, 234] width 14 height 17
click at [281, 231] on input "No" at bounding box center [285, 230] width 9 height 9
radio input "true"
click at [1264, 614] on span "Next" at bounding box center [1265, 614] width 24 height 11
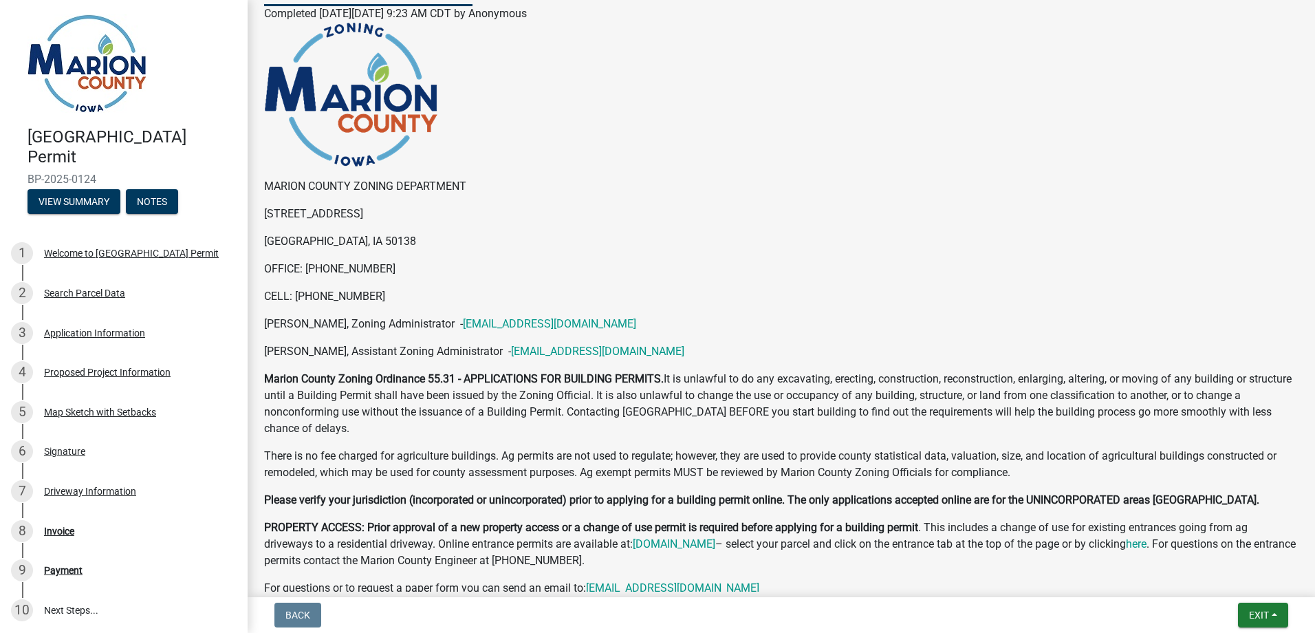
scroll to position [0, 0]
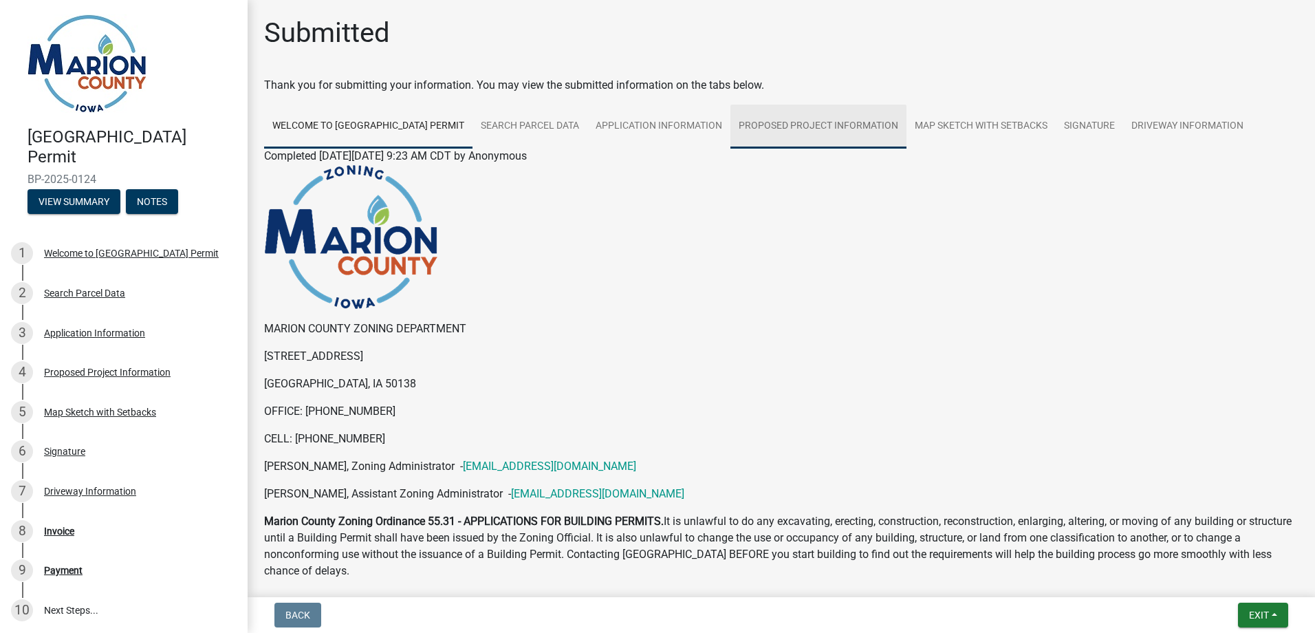
click at [819, 124] on link "Proposed Project Information" at bounding box center [818, 127] width 176 height 44
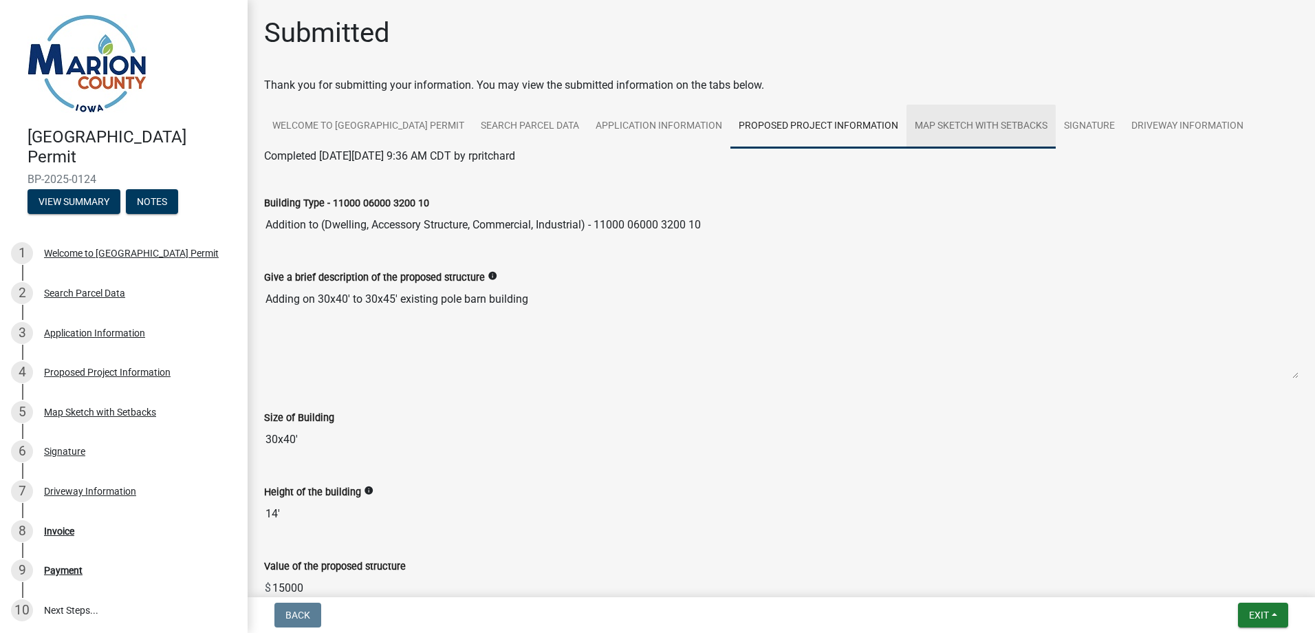
click at [997, 126] on link "Map Sketch with Setbacks" at bounding box center [981, 127] width 149 height 44
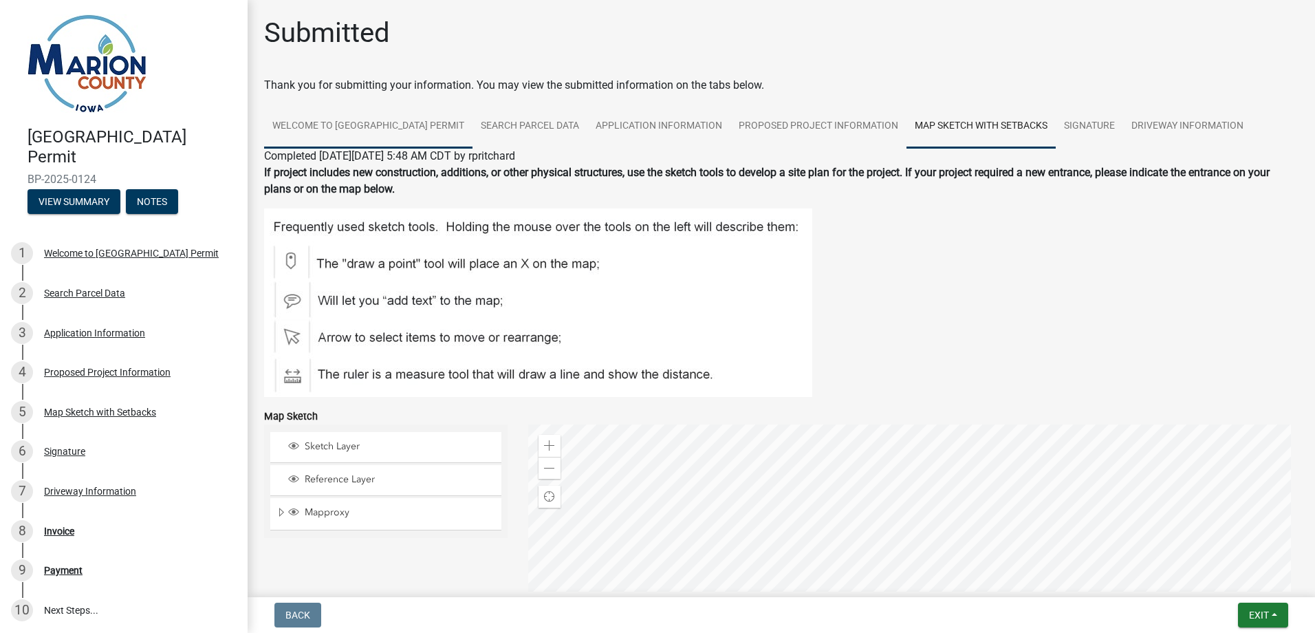
click at [436, 122] on link "Welcome to [GEOGRAPHIC_DATA] Permit" at bounding box center [368, 127] width 208 height 44
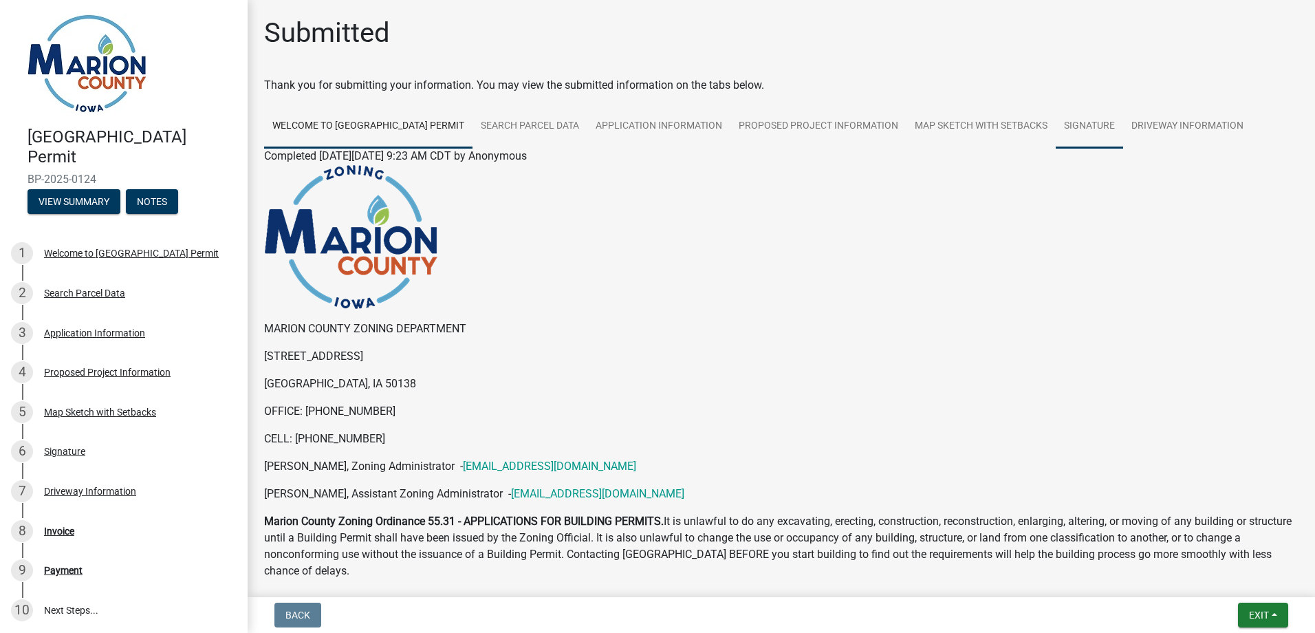
click at [1120, 121] on link "Signature" at bounding box center [1089, 127] width 67 height 44
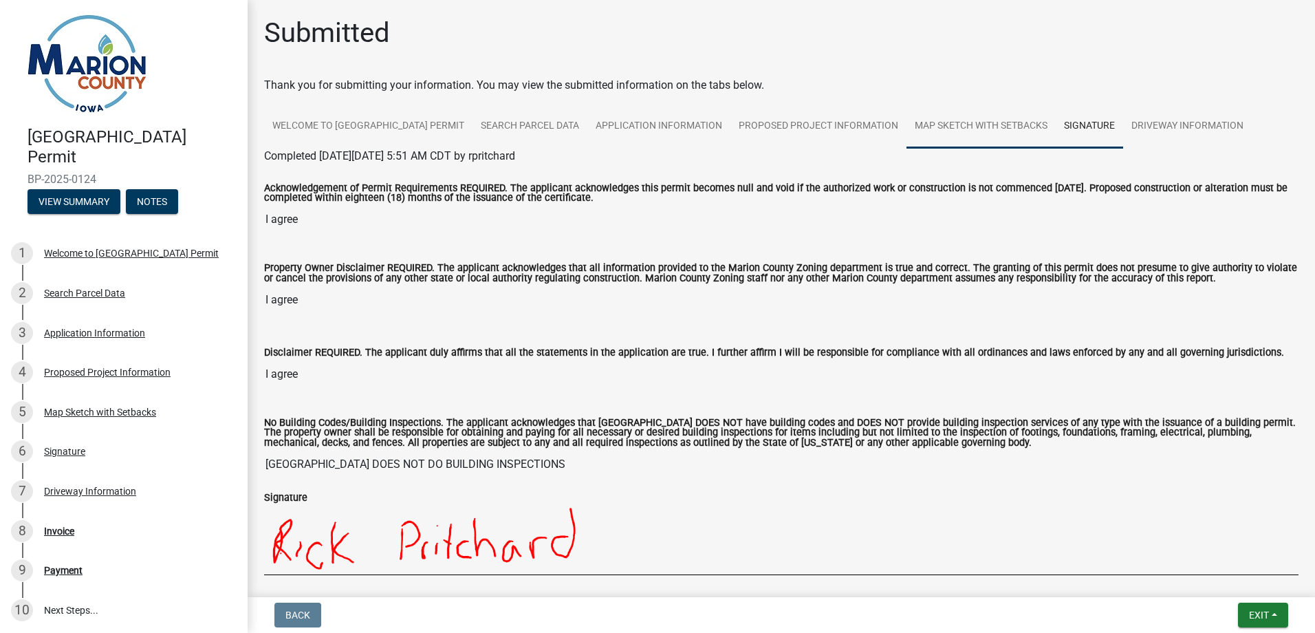
click at [1024, 123] on link "Map Sketch with Setbacks" at bounding box center [981, 127] width 149 height 44
